Goal: Find specific page/section: Find specific page/section

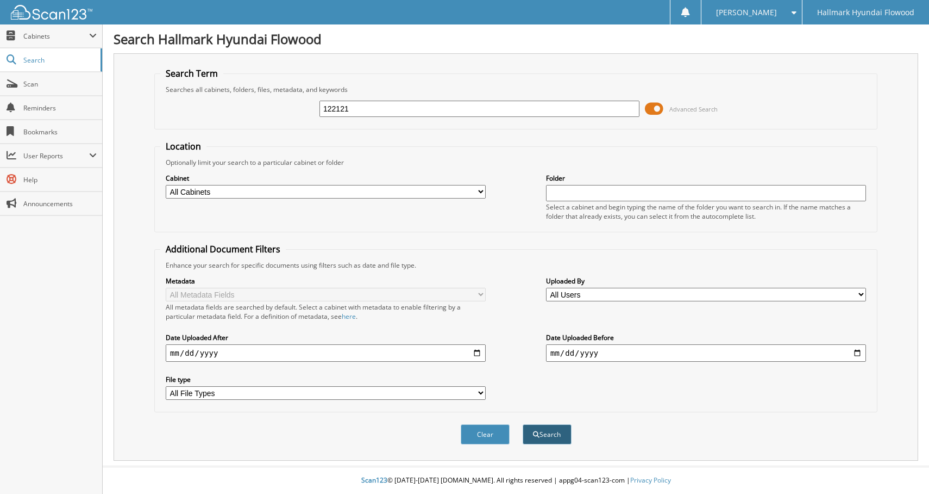
type input "122121"
click at [545, 441] on button "Search" at bounding box center [547, 434] width 49 height 20
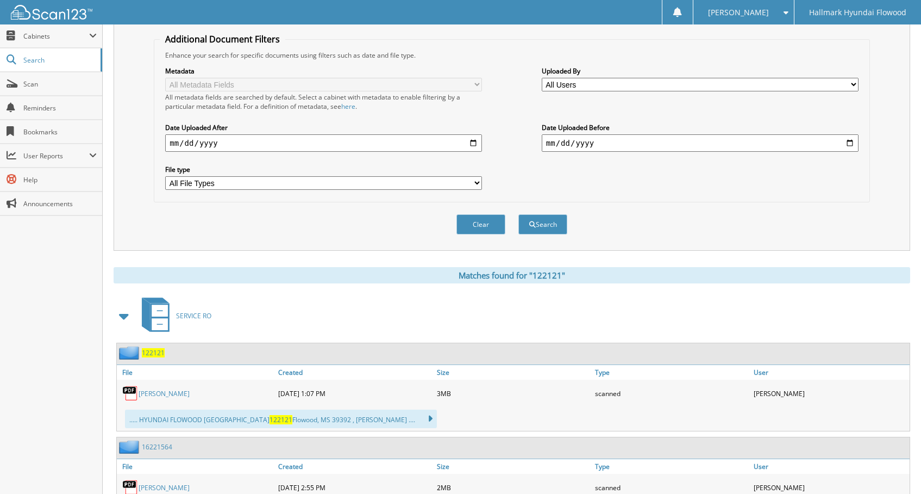
scroll to position [217, 0]
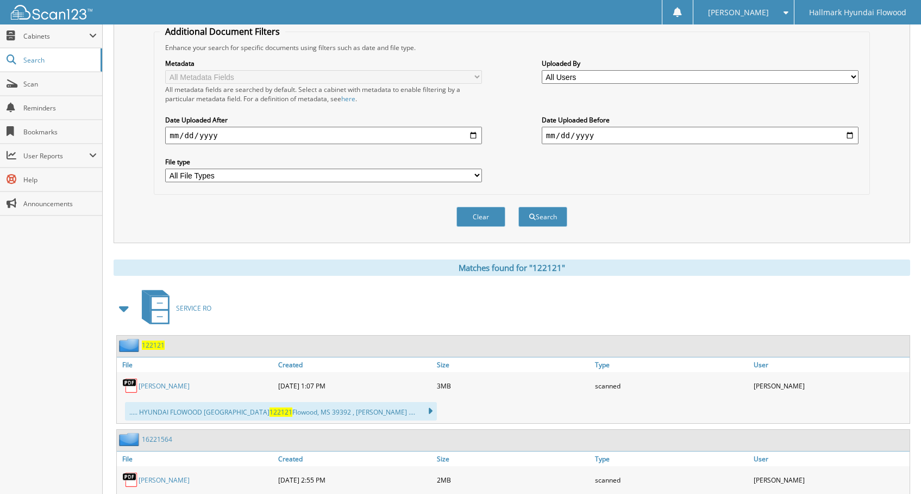
drag, startPoint x: 203, startPoint y: 386, endPoint x: 160, endPoint y: 386, distance: 42.9
click at [137, 390] on div "DIANE SHEPHERD" at bounding box center [196, 385] width 159 height 22
copy div "DIANE SHEPHERD"
click at [155, 341] on span "122121" at bounding box center [153, 344] width 23 height 9
